Goal: Task Accomplishment & Management: Manage account settings

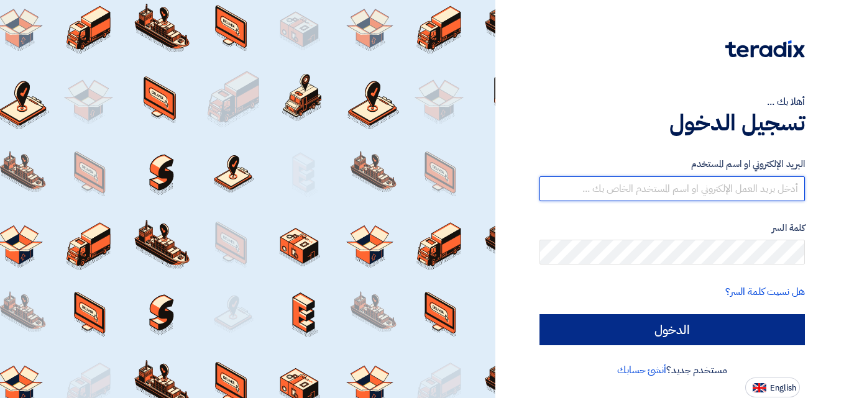
type input "[EMAIL_ADDRESS][DOMAIN_NAME]"
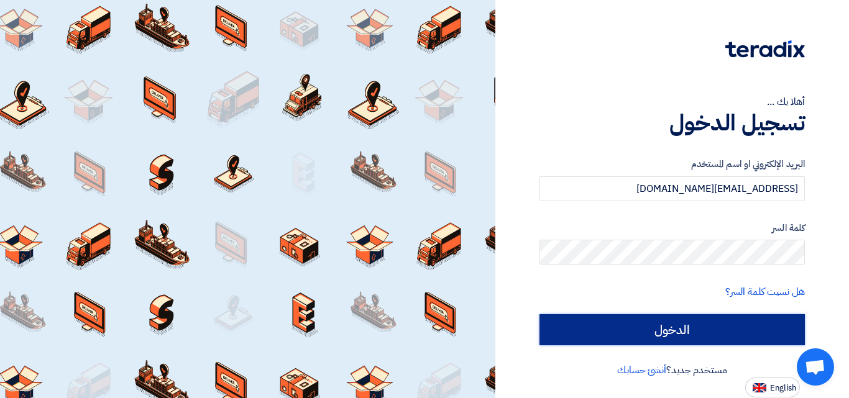
click at [643, 331] on input "الدخول" at bounding box center [672, 330] width 265 height 31
type input "Sign in"
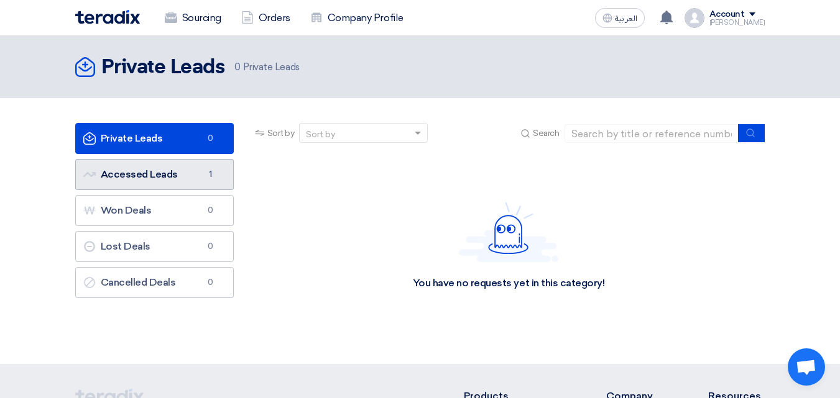
click at [147, 183] on link "Accessed Leads Accessed Leads 1" at bounding box center [154, 174] width 158 height 31
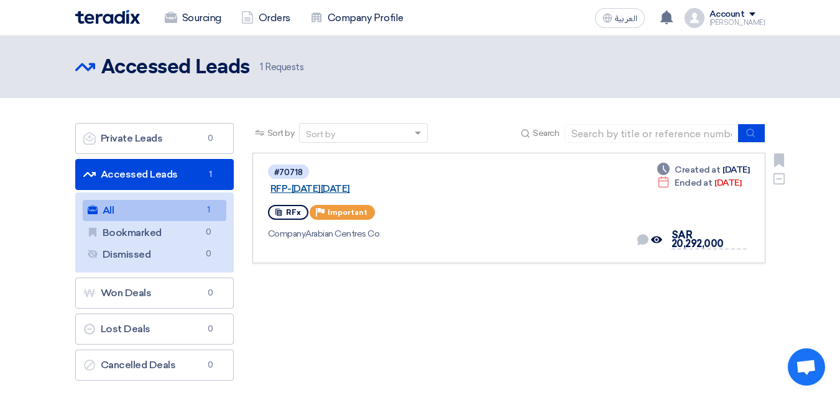
click at [330, 183] on link "RFP-[DATE][DATE]" at bounding box center [425, 188] width 311 height 11
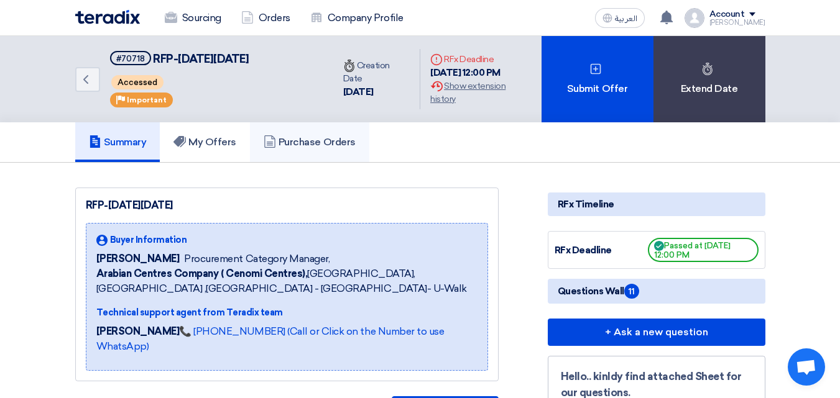
click at [298, 134] on link "Purchase Orders" at bounding box center [309, 142] width 119 height 40
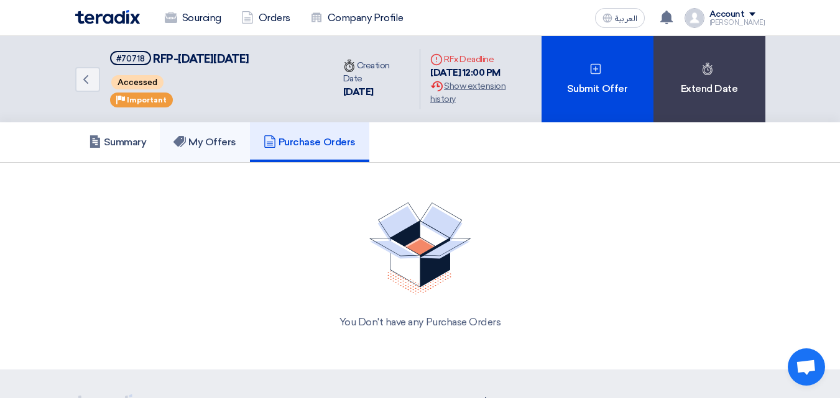
click at [217, 150] on link "My Offers" at bounding box center [205, 142] width 90 height 40
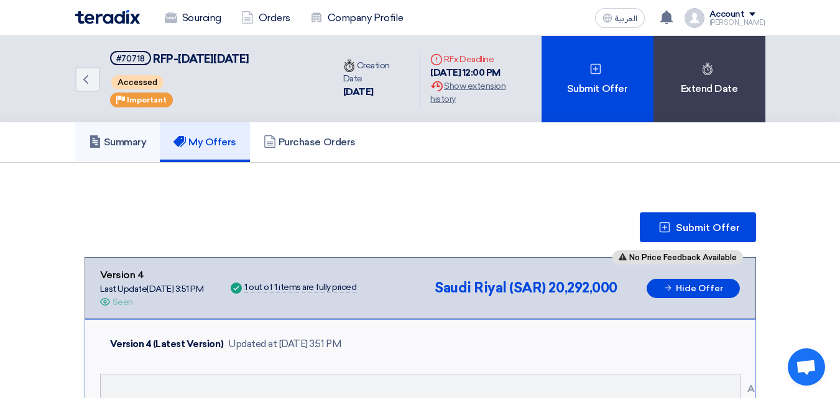
click at [117, 155] on link "Summary" at bounding box center [117, 142] width 85 height 40
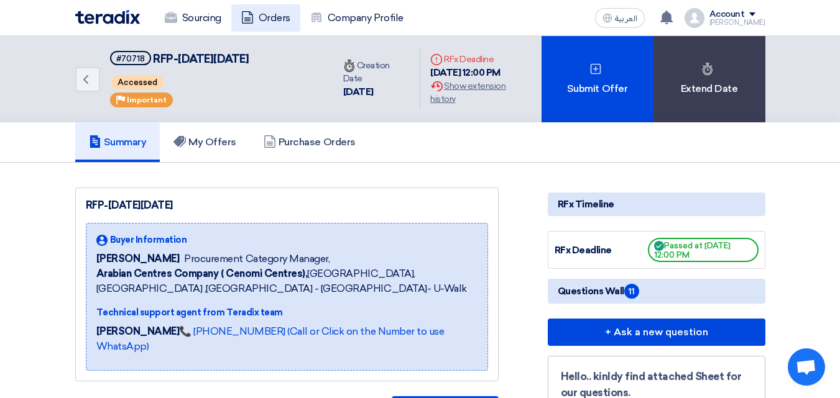
click at [288, 25] on link "Orders" at bounding box center [265, 17] width 69 height 27
